Goal: Navigation & Orientation: Find specific page/section

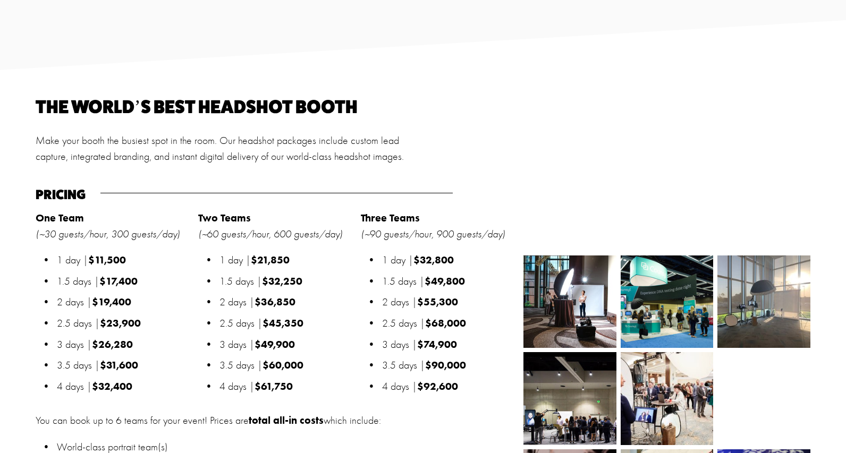
scroll to position [1115, 0]
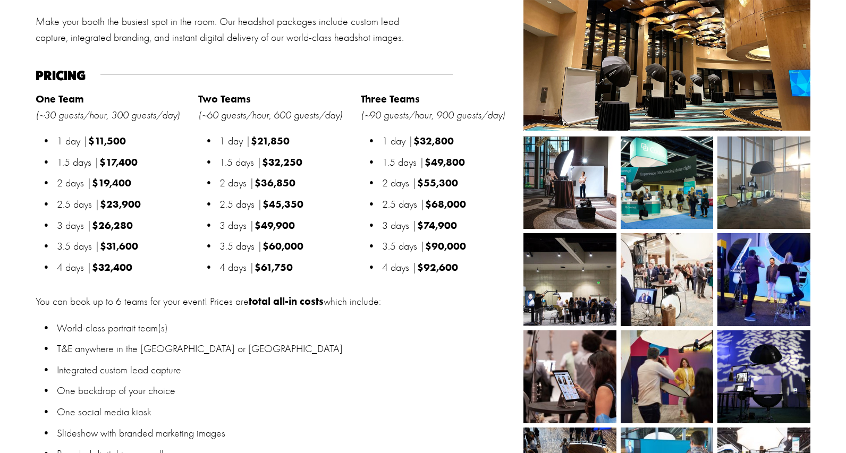
click at [332, 370] on ul "World-class portrait team(s) T&E anywhere in the [GEOGRAPHIC_DATA] or [GEOGRAPH…" at bounding box center [277, 391] width 482 height 142
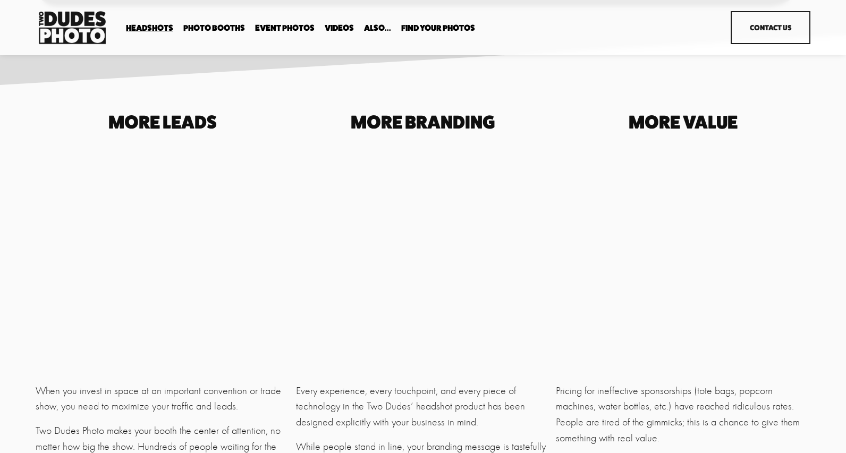
scroll to position [2684, 0]
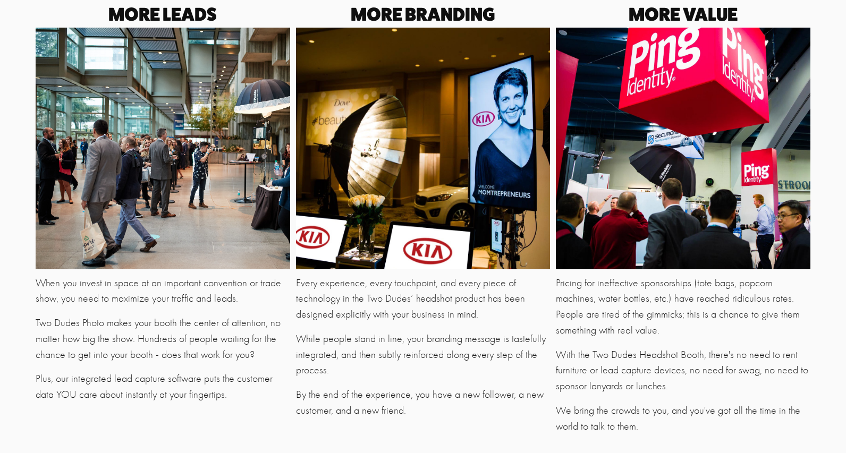
click at [303, 172] on div at bounding box center [423, 149] width 254 height 242
click at [195, 141] on div at bounding box center [163, 149] width 254 height 242
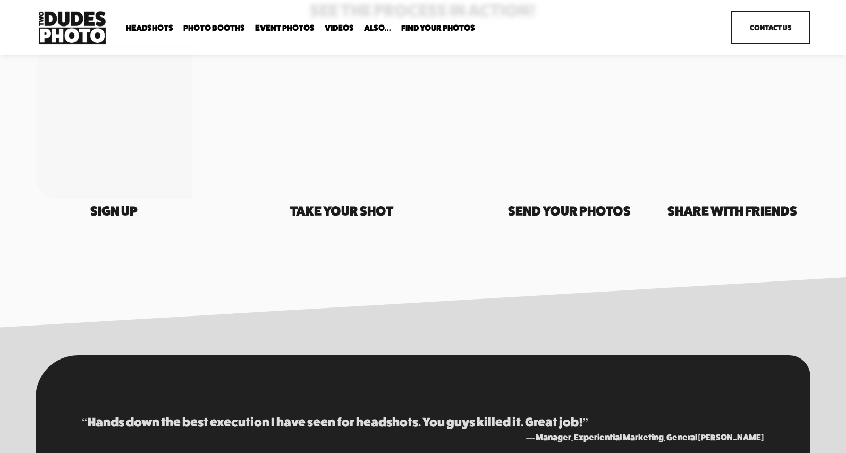
scroll to position [1675, 0]
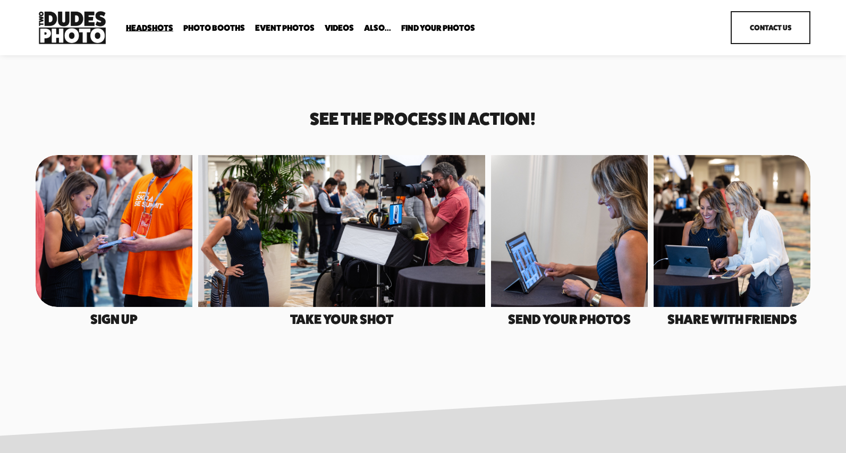
click at [387, 232] on div at bounding box center [341, 230] width 287 height 151
click at [298, 24] on link "Event Photos" at bounding box center [284, 28] width 59 height 10
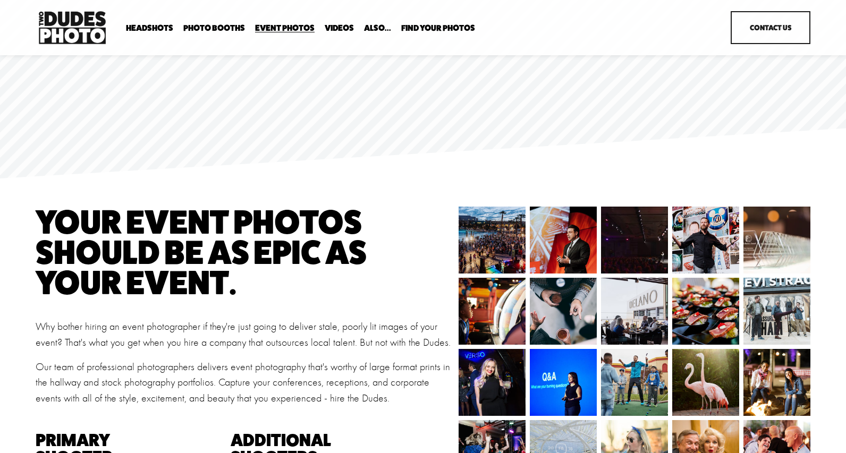
click at [0, 0] on link "Headshots" at bounding box center [0, 0] width 0 height 0
